Goal: Check status: Check status

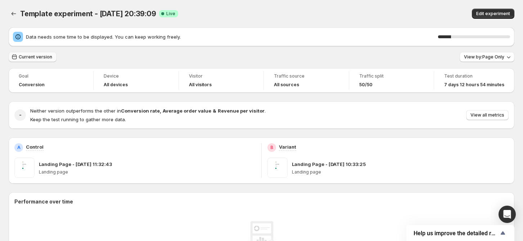
click at [32, 57] on span "Current version" at bounding box center [35, 57] width 33 height 6
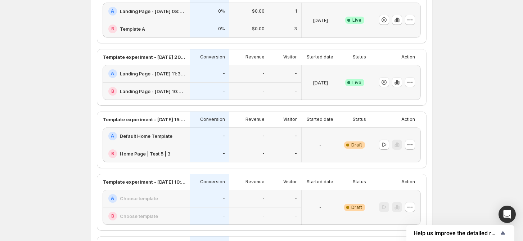
scroll to position [144, 0]
click at [399, 83] on icon "button" at bounding box center [397, 81] width 7 height 7
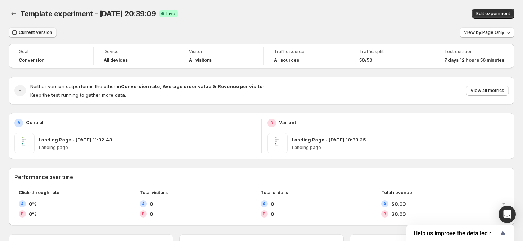
click at [35, 33] on span "Current version" at bounding box center [35, 33] width 33 height 6
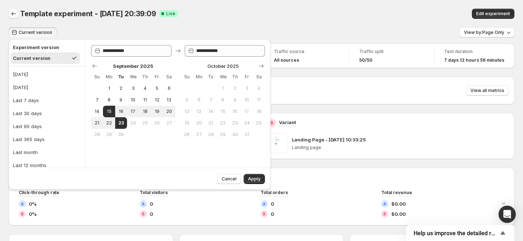
click at [14, 13] on icon "Back" at bounding box center [13, 13] width 7 height 7
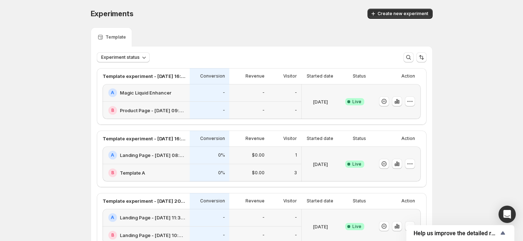
click at [398, 99] on icon "button" at bounding box center [396, 101] width 1 height 5
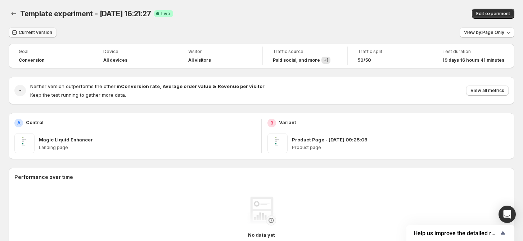
click at [44, 31] on span "Current version" at bounding box center [35, 33] width 33 height 6
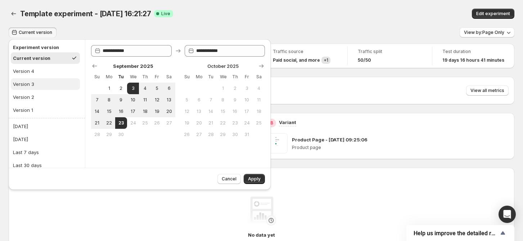
click at [45, 88] on button "Version 3" at bounding box center [45, 84] width 69 height 12
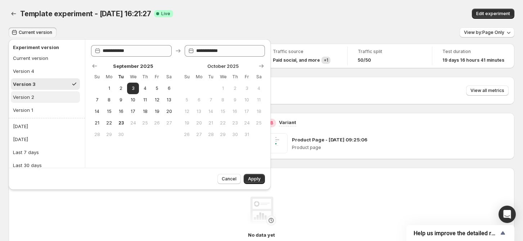
click at [45, 97] on button "Version 2" at bounding box center [45, 97] width 69 height 12
click at [45, 71] on button "Version 4" at bounding box center [45, 71] width 69 height 12
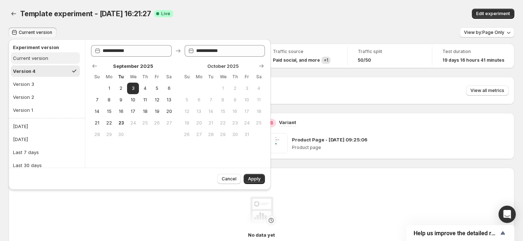
click at [42, 61] on div "Current version" at bounding box center [30, 57] width 35 height 7
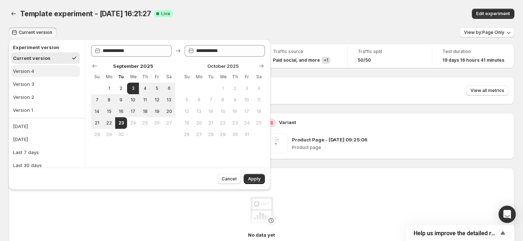
click at [39, 66] on button "Version 4" at bounding box center [45, 71] width 69 height 12
type input "**********"
